Goal: Transaction & Acquisition: Book appointment/travel/reservation

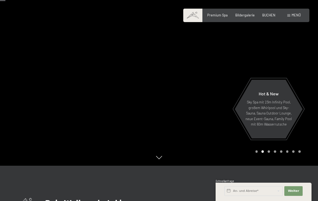
scroll to position [32, 0]
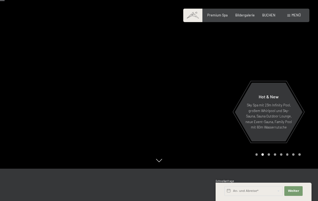
click at [271, 156] on div "Carousel Pagination" at bounding box center [277, 154] width 47 height 2
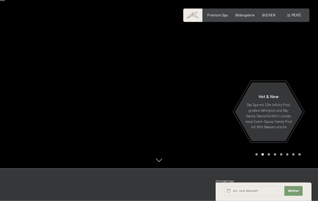
scroll to position [33, 0]
click at [249, 13] on span "Bildergalerie" at bounding box center [245, 15] width 19 height 4
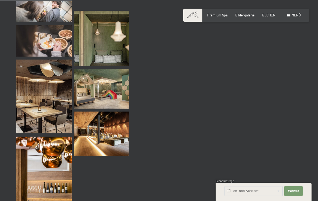
scroll to position [1013, 0]
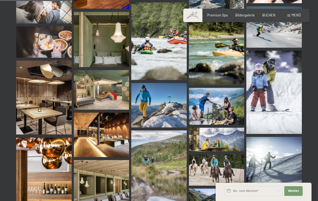
click at [271, 17] on div "BUCHEN" at bounding box center [268, 15] width 13 height 5
click at [270, 16] on span "BUCHEN" at bounding box center [268, 15] width 13 height 4
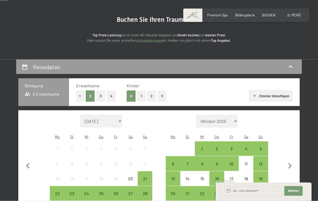
scroll to position [47, 0]
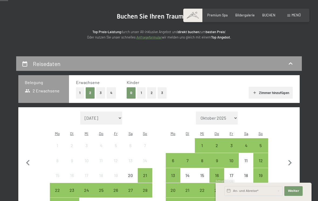
click at [152, 97] on button "2" at bounding box center [151, 92] width 9 height 11
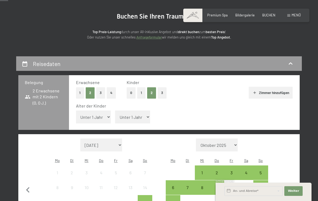
click at [82, 116] on select "Unter 1 Jahr 1 Jahr 2 Jahre 3 Jahre 4 Jahre 5 Jahre 6 Jahre 7 Jahre 8 Jahre 9 J…" at bounding box center [93, 117] width 35 height 13
select select "12"
click at [129, 117] on select "Unter 1 Jahr 1 Jahr 2 Jahre 3 Jahre 4 Jahre 5 Jahre 6 Jahre 7 Jahre 8 Jahre 9 J…" at bounding box center [132, 117] width 35 height 13
select select "9"
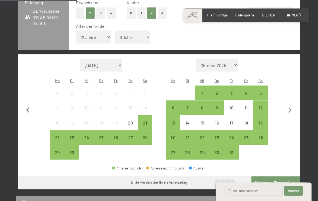
click at [291, 108] on icon "button" at bounding box center [291, 111] width 4 height 6
select select "2025-10-01"
select select "2025-11-01"
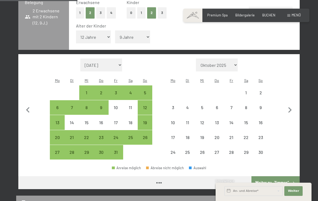
click at [292, 105] on icon "button" at bounding box center [290, 110] width 11 height 11
select select "2025-11-01"
select select "2025-12-01"
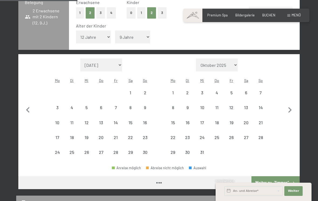
select select "2025-11-01"
select select "2025-12-01"
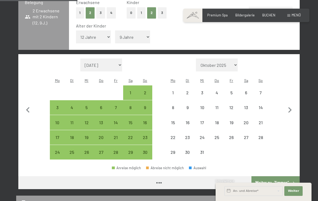
select select "2025-11-01"
select select "2025-12-01"
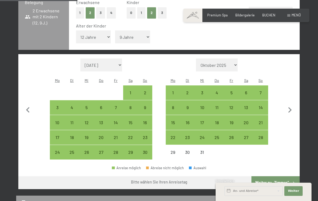
click at [132, 150] on div "29" at bounding box center [130, 156] width 13 height 13
select select "2025-11-01"
select select "2025-12-01"
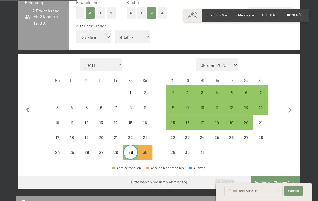
click at [218, 91] on div "4" at bounding box center [216, 97] width 13 height 13
select select "2025-11-01"
select select "2025-12-01"
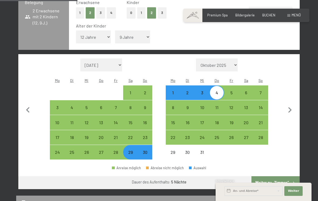
click at [283, 176] on button "Weiter zu „Zimmer“" at bounding box center [276, 182] width 48 height 13
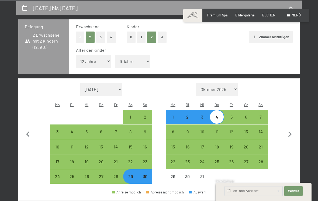
select select "2025-11-01"
select select "2025-12-01"
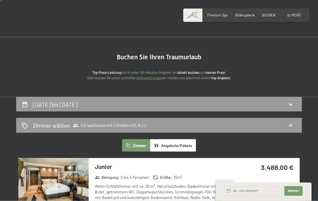
scroll to position [0, 0]
